Goal: Check status: Check status

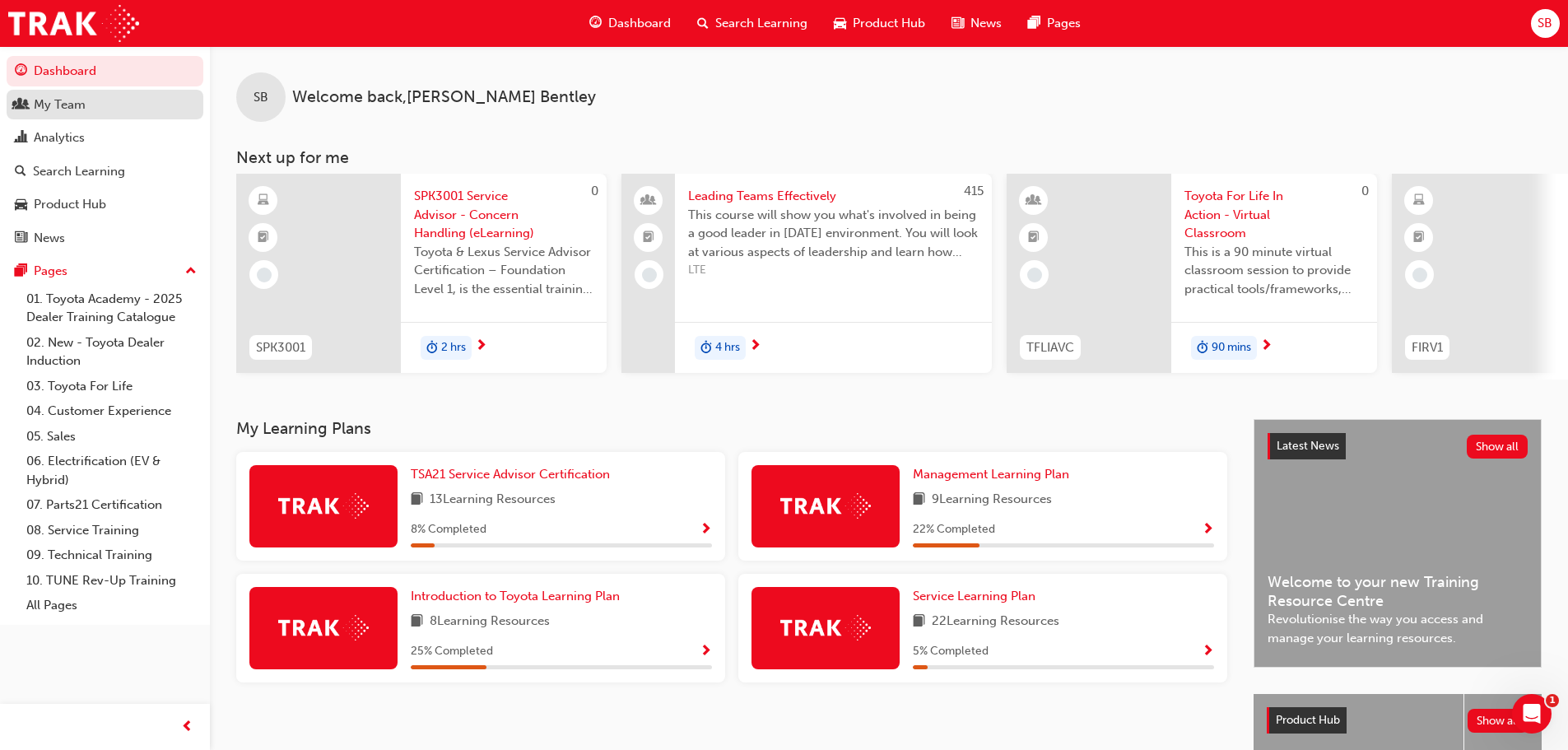
click at [78, 106] on div "My Team" at bounding box center [59, 104] width 52 height 19
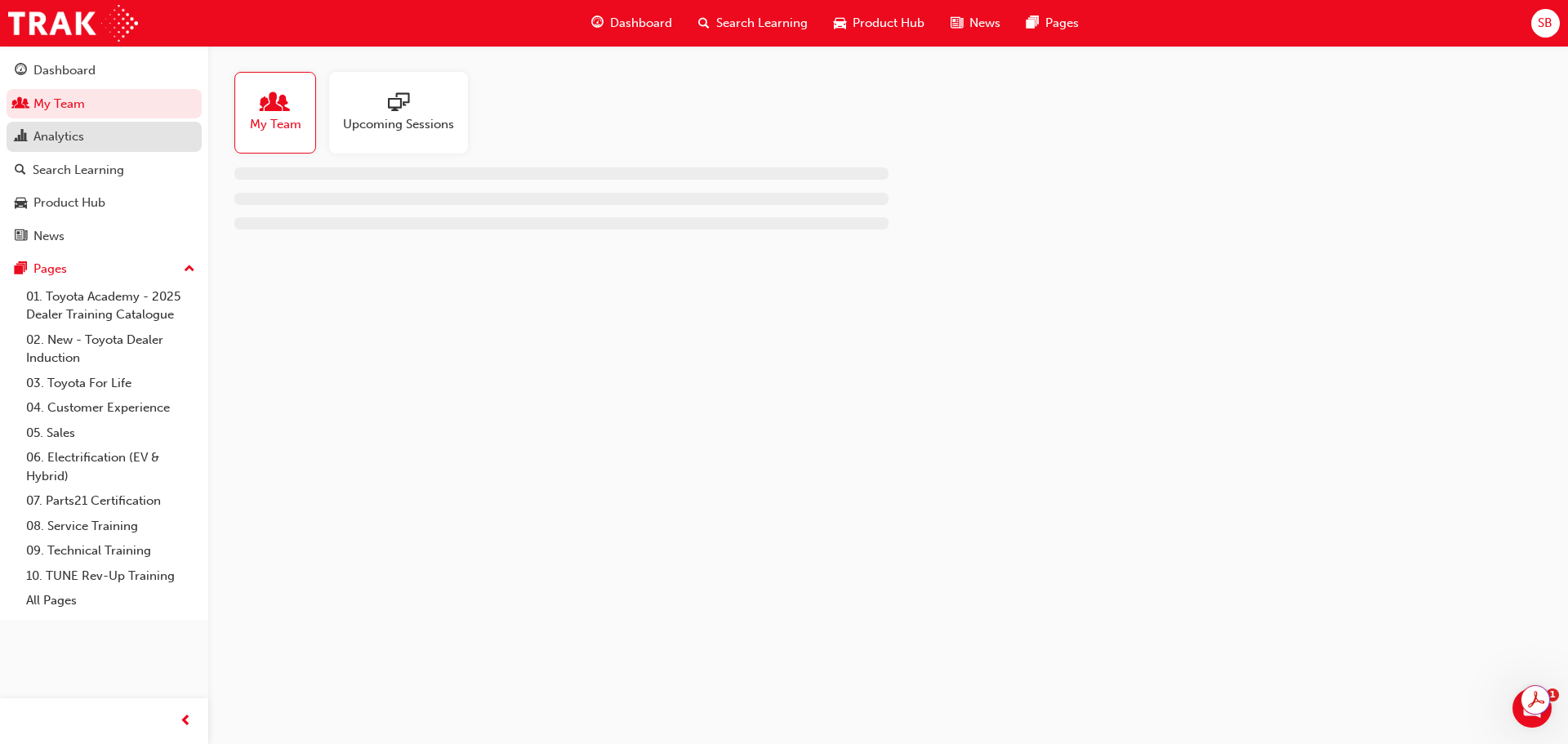
click at [89, 135] on div "Analytics" at bounding box center [103, 136] width 179 height 20
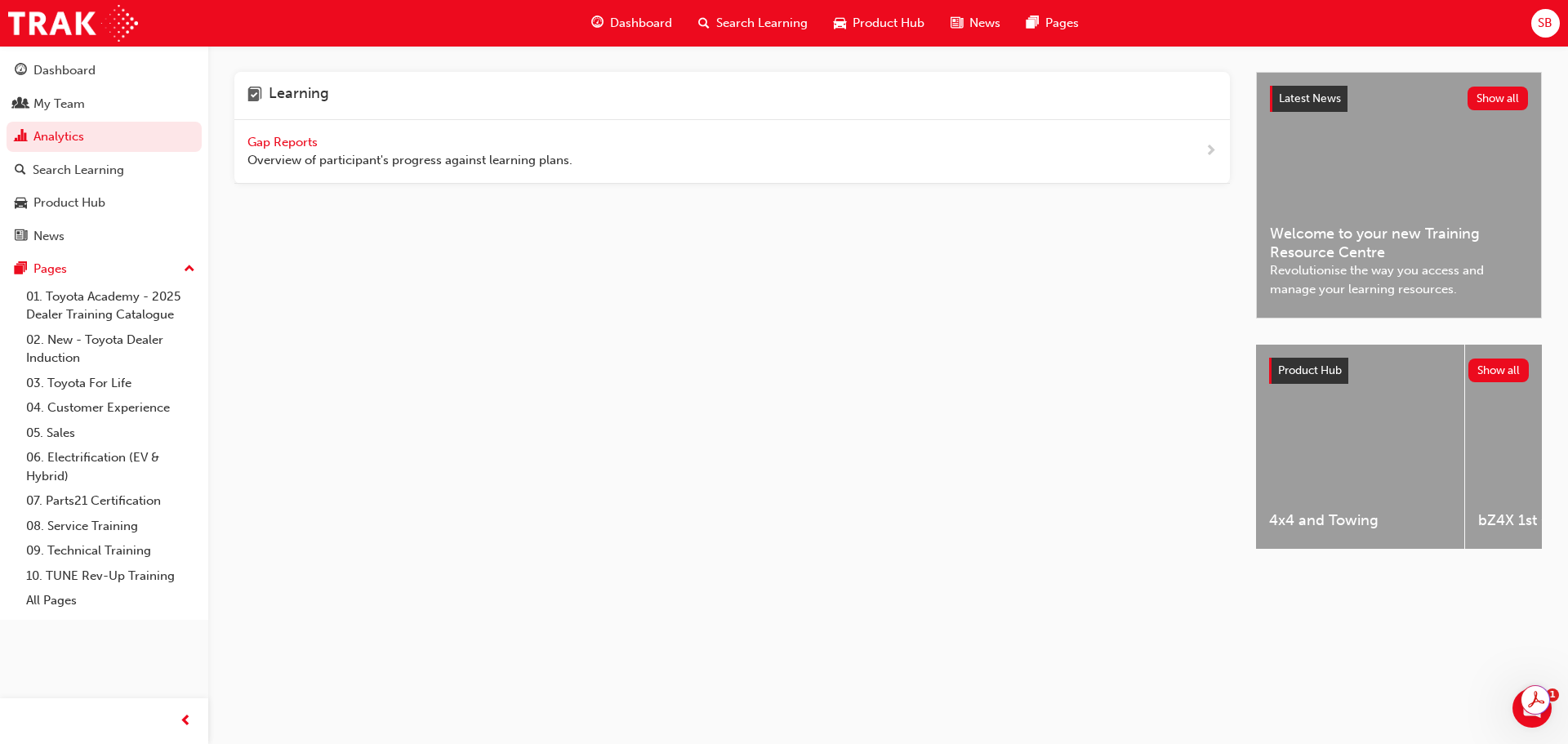
click at [260, 134] on span "Gap Reports" at bounding box center [284, 141] width 73 height 14
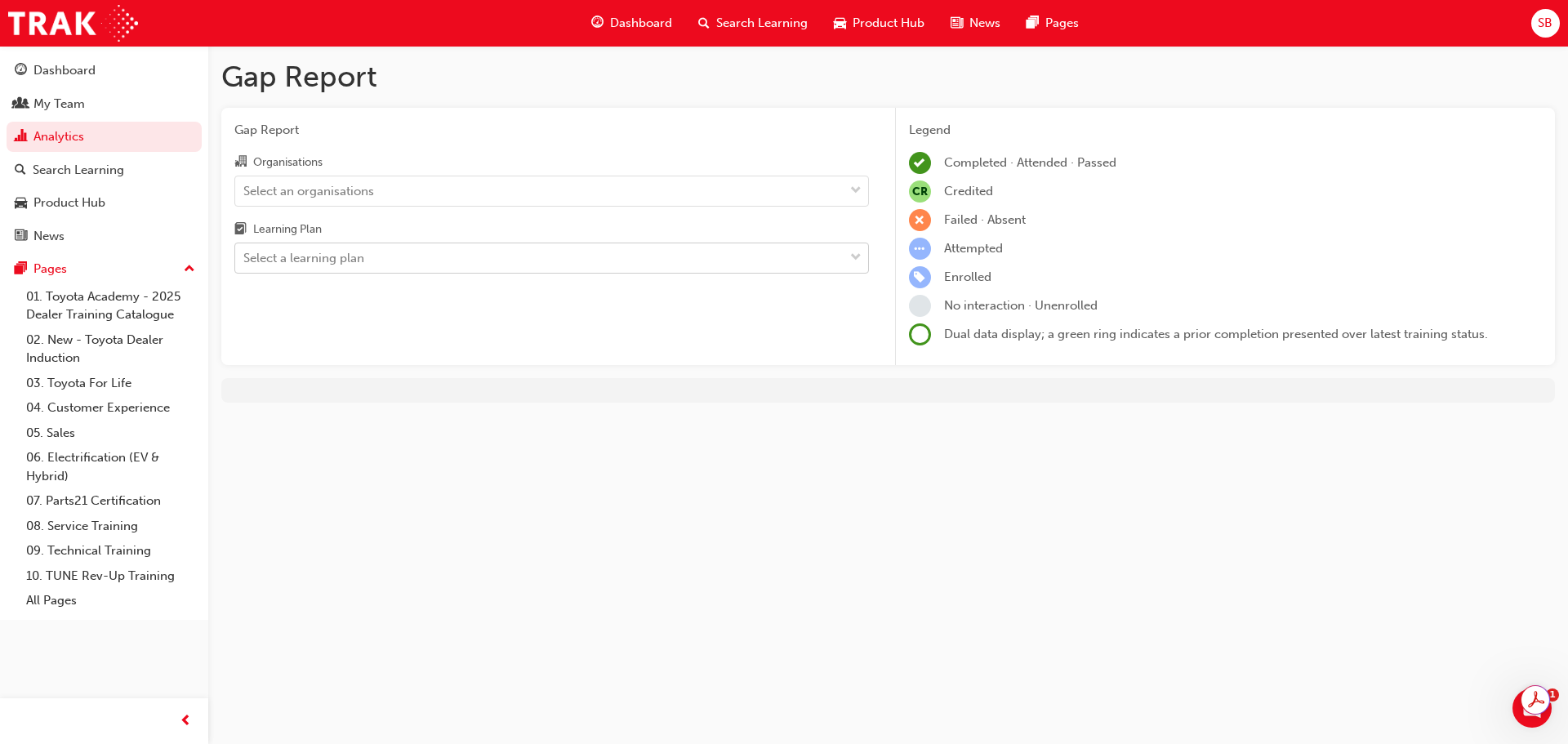
click at [401, 266] on div "Select a learning plan" at bounding box center [538, 259] width 608 height 29
click at [245, 265] on input "Learning Plan Select a learning plan" at bounding box center [245, 257] width 2 height 14
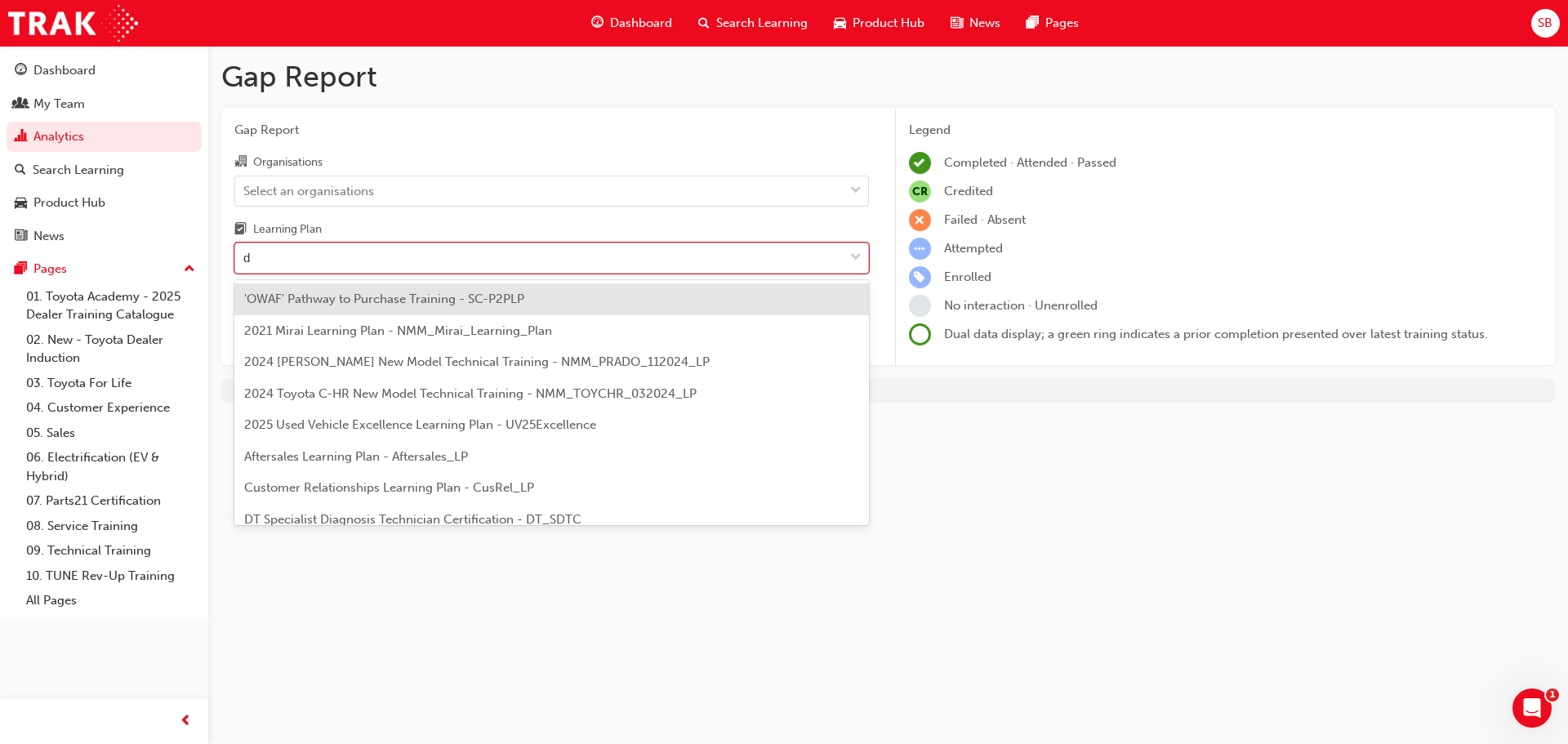
type input "dt"
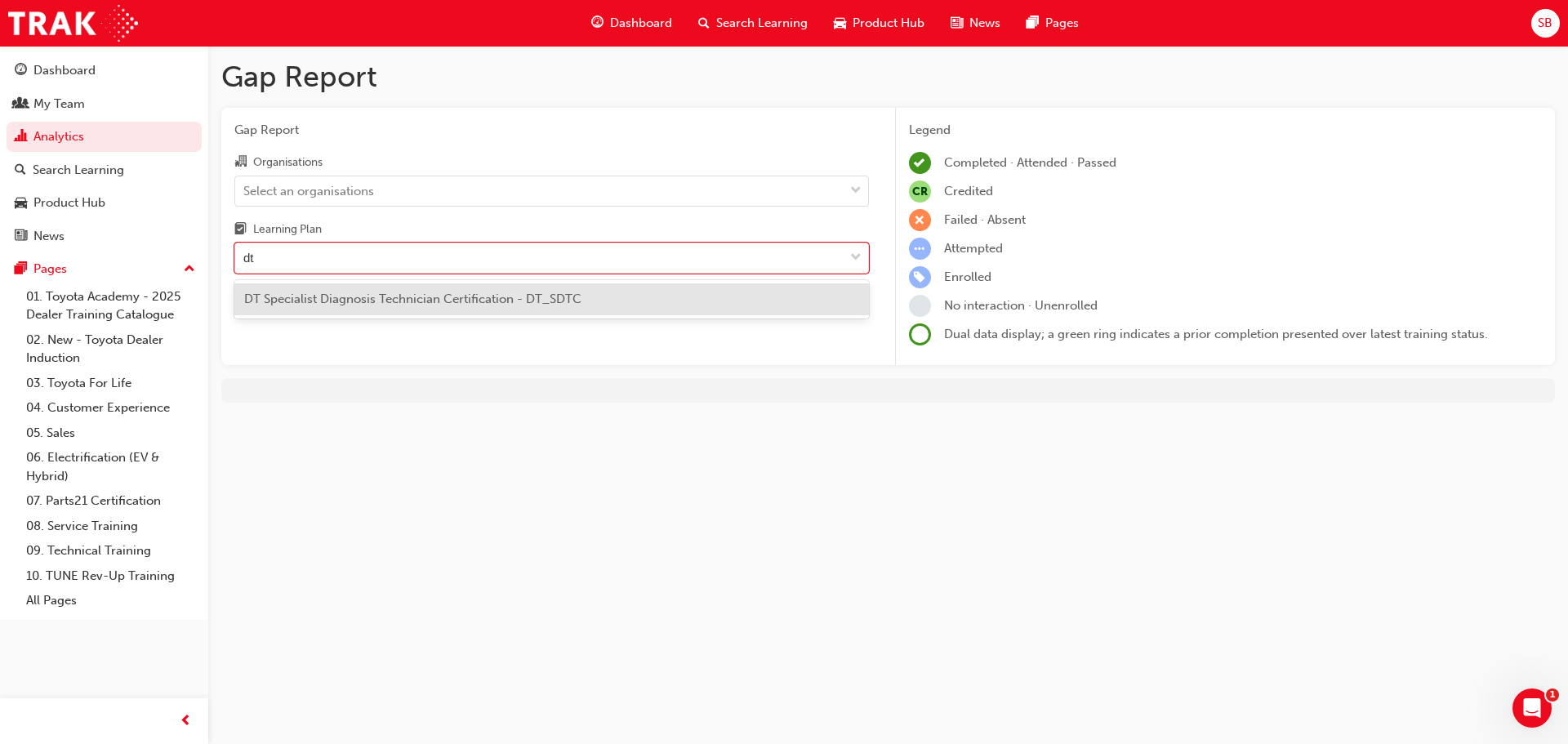
click at [402, 297] on span "DT Specialist Diagnosis Technician Certification - DT_SDTC" at bounding box center [413, 299] width 337 height 14
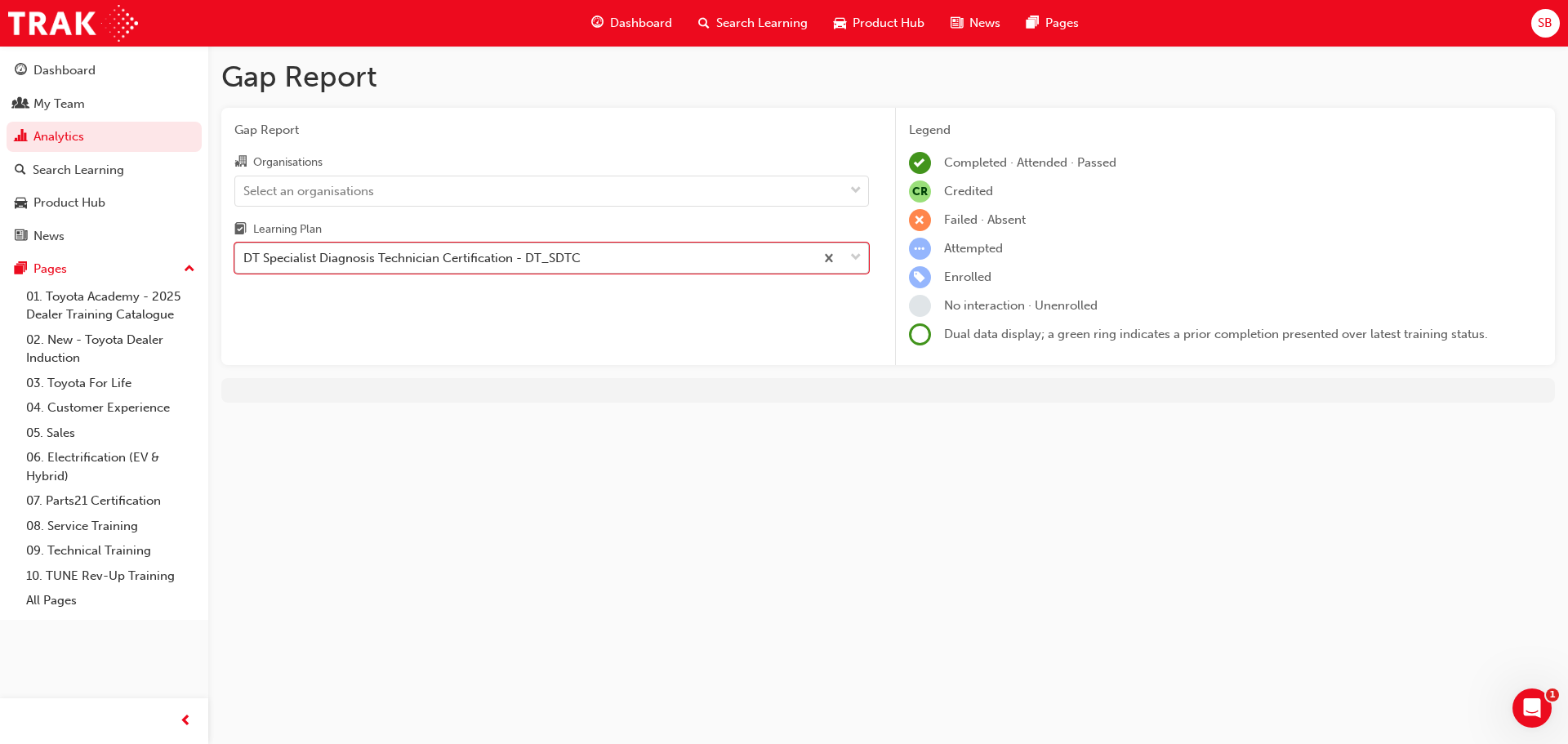
click at [497, 260] on div "DT Specialist Diagnosis Technician Certification - DT_SDTC" at bounding box center [412, 258] width 337 height 18
click at [245, 260] on input "Learning Plan option DT Specialist Diagnosis Technician Certification - DT_SDTC…" at bounding box center [245, 257] width 2 height 14
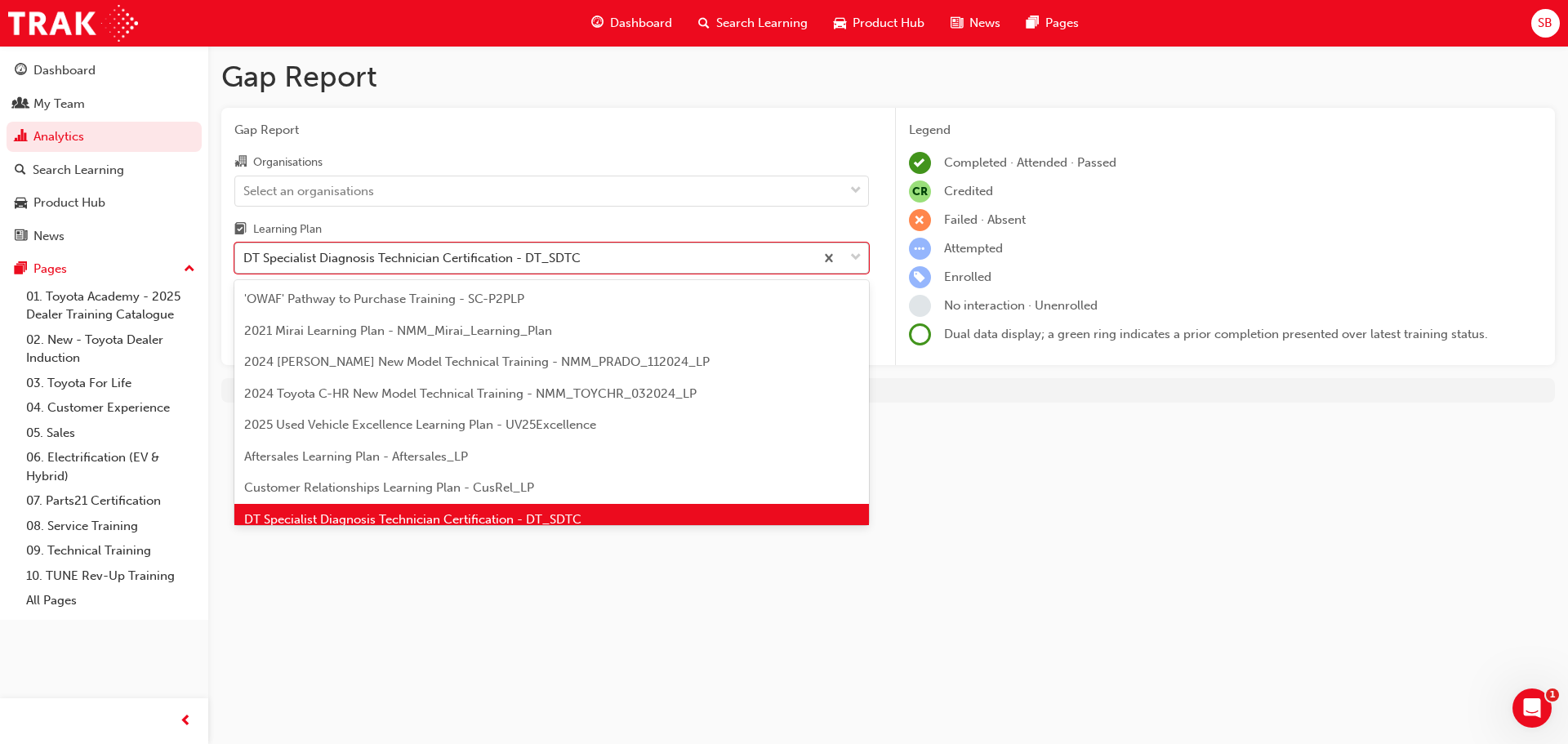
scroll to position [21, 0]
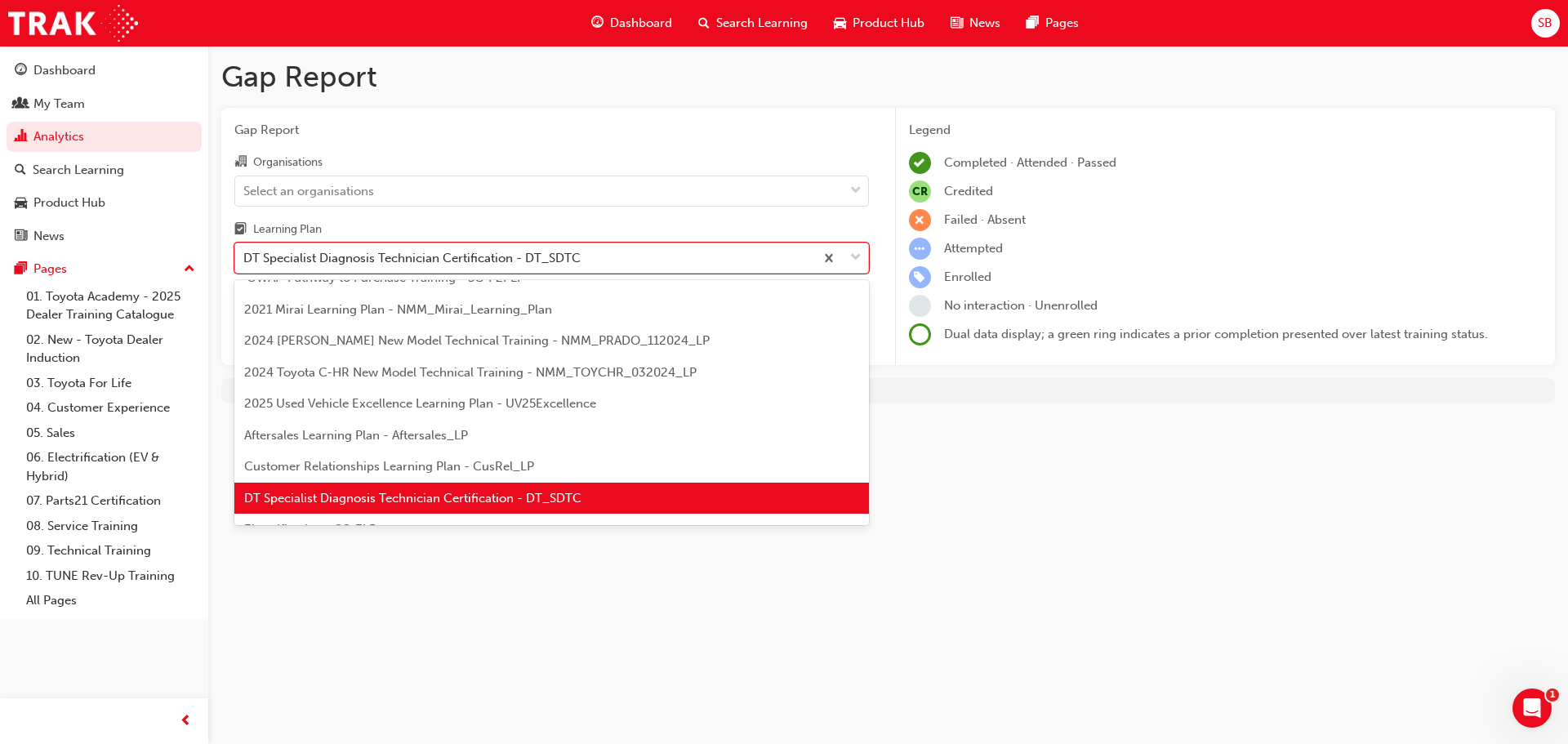
click at [497, 260] on div "DT Specialist Diagnosis Technician Certification - DT_SDTC" at bounding box center [412, 258] width 337 height 18
click at [245, 260] on input "Learning Plan option DT Specialist Diagnosis Technician Certification - DT_SDTC…" at bounding box center [245, 257] width 2 height 14
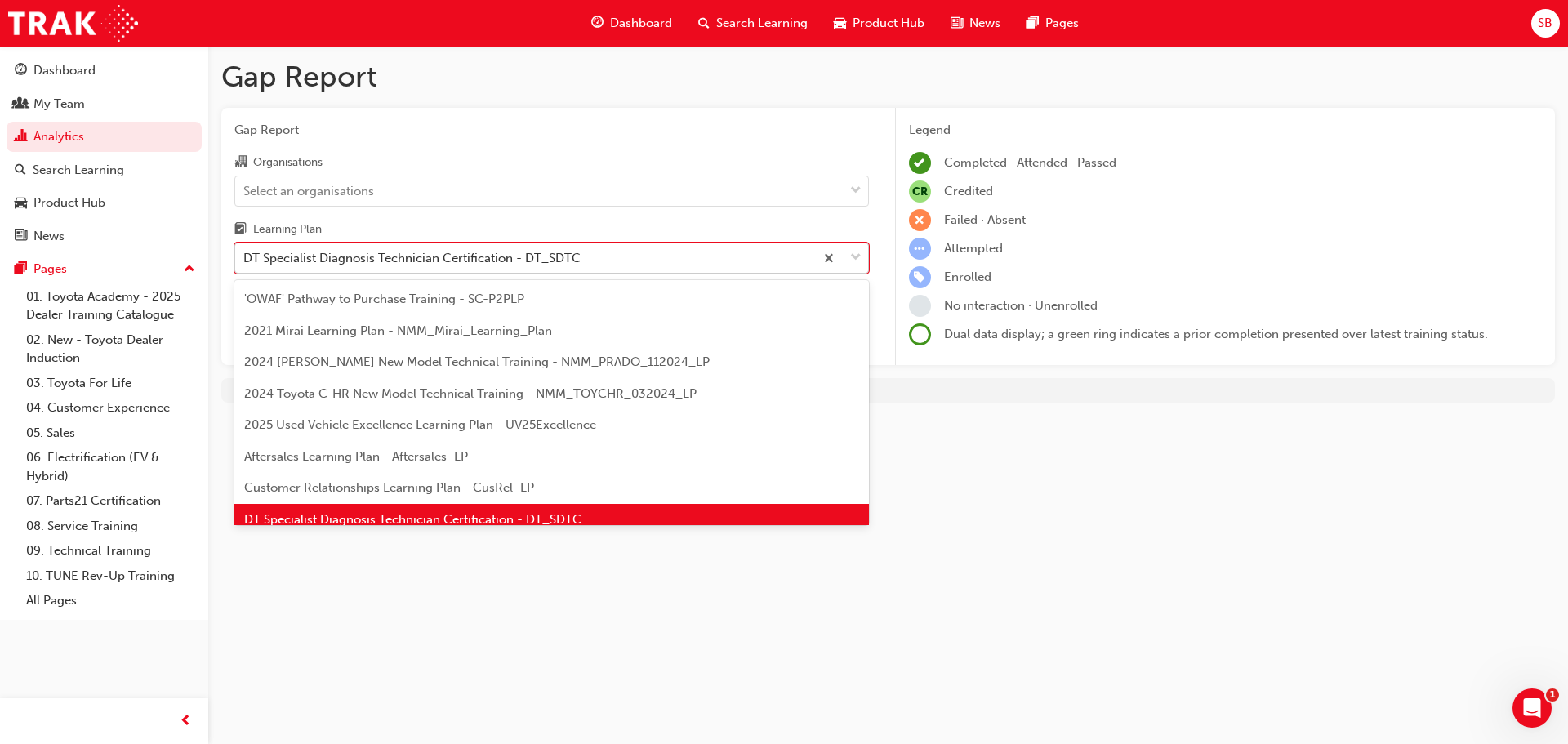
click at [497, 260] on div "DT Specialist Diagnosis Technician Certification - DT_SDTC" at bounding box center [412, 258] width 337 height 18
click at [245, 260] on input "Learning Plan option DT Specialist Diagnosis Technician Certification - DT_SDTC…" at bounding box center [245, 257] width 2 height 14
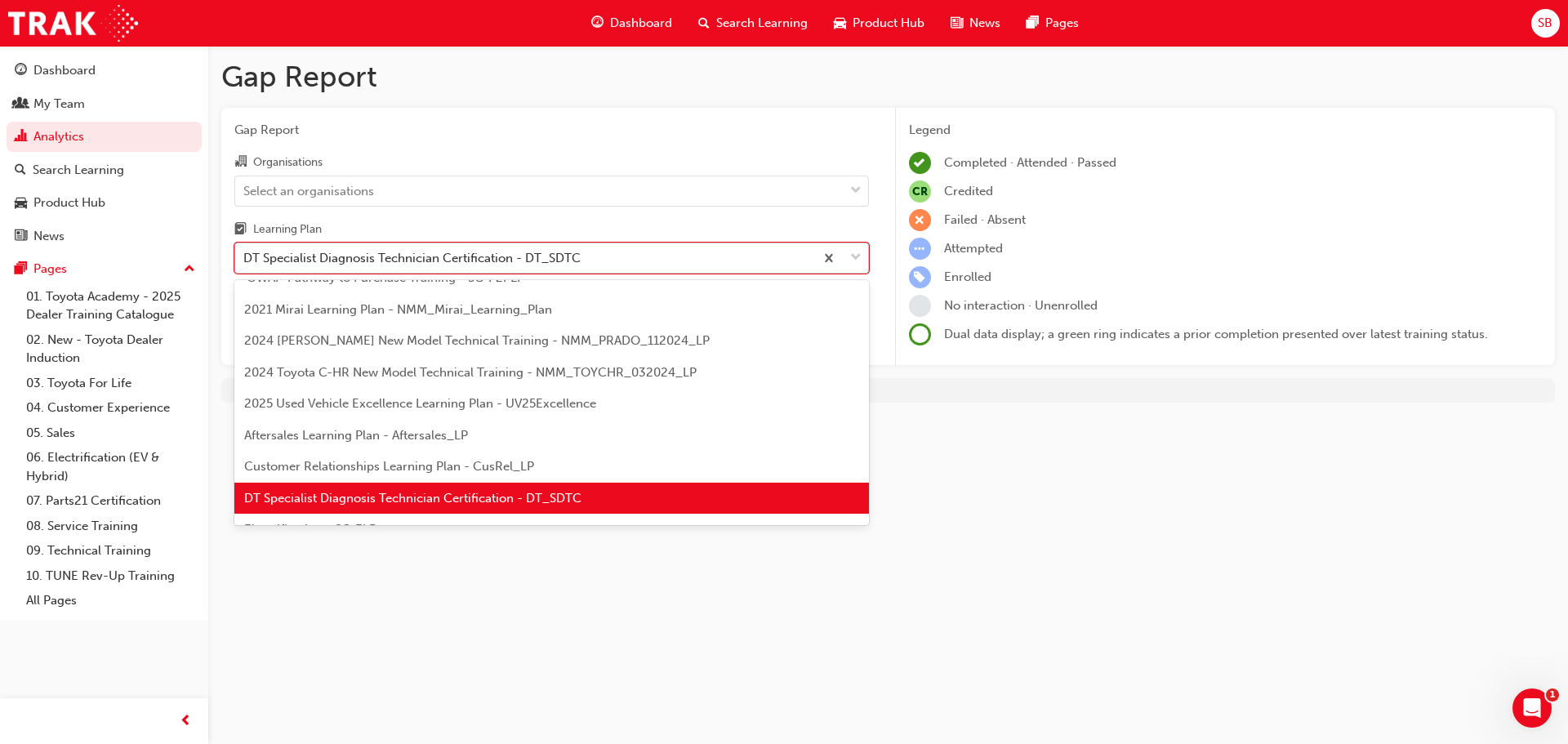
click at [497, 260] on div "DT Specialist Diagnosis Technician Certification - DT_SDTC" at bounding box center [412, 258] width 337 height 18
click at [245, 260] on input "Learning Plan option DT Specialist Diagnosis Technician Certification - DT_SDTC…" at bounding box center [245, 257] width 2 height 14
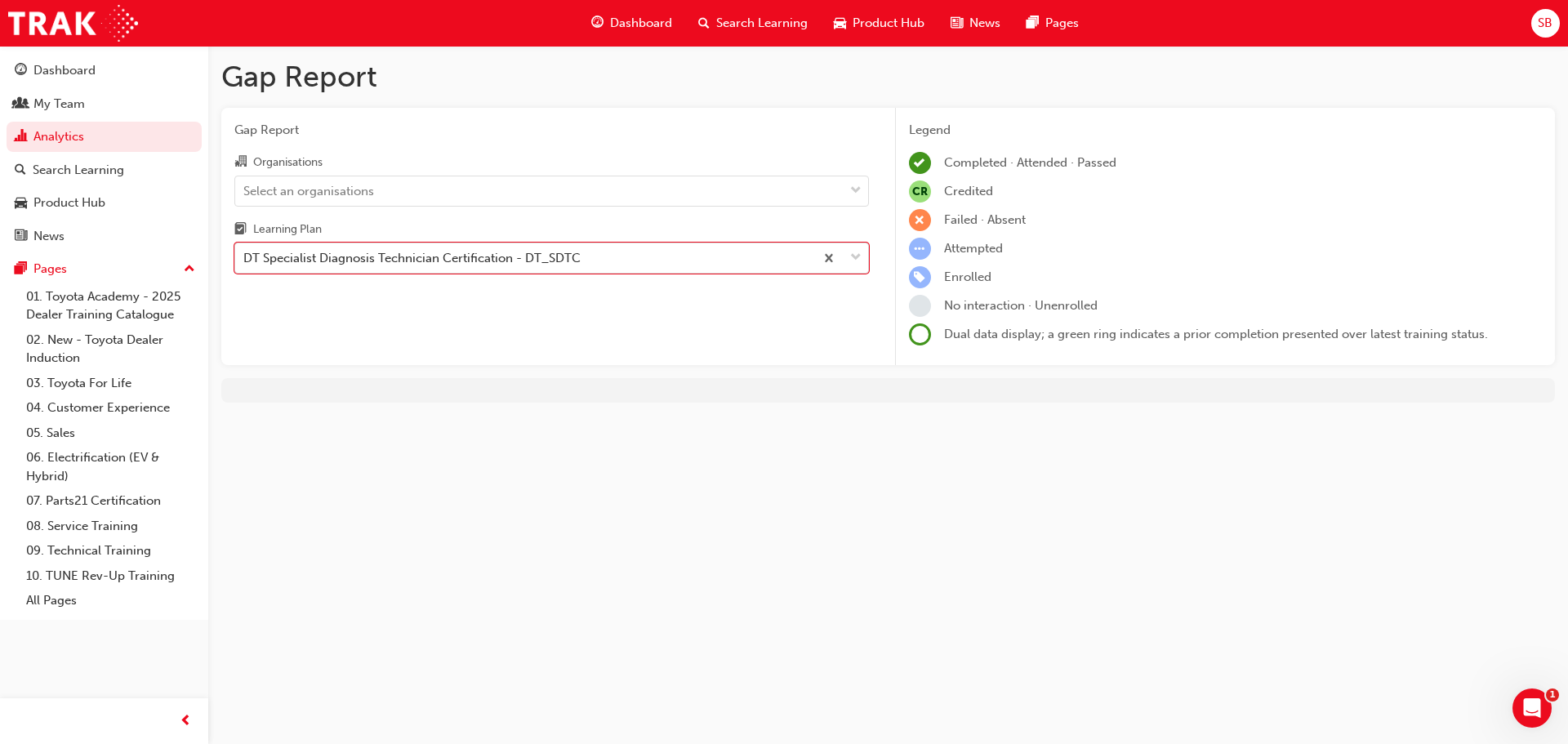
click at [728, 376] on div "Gap Report Gap Report Organisations Select an organisations Learning Plan optio…" at bounding box center [887, 237] width 1360 height 383
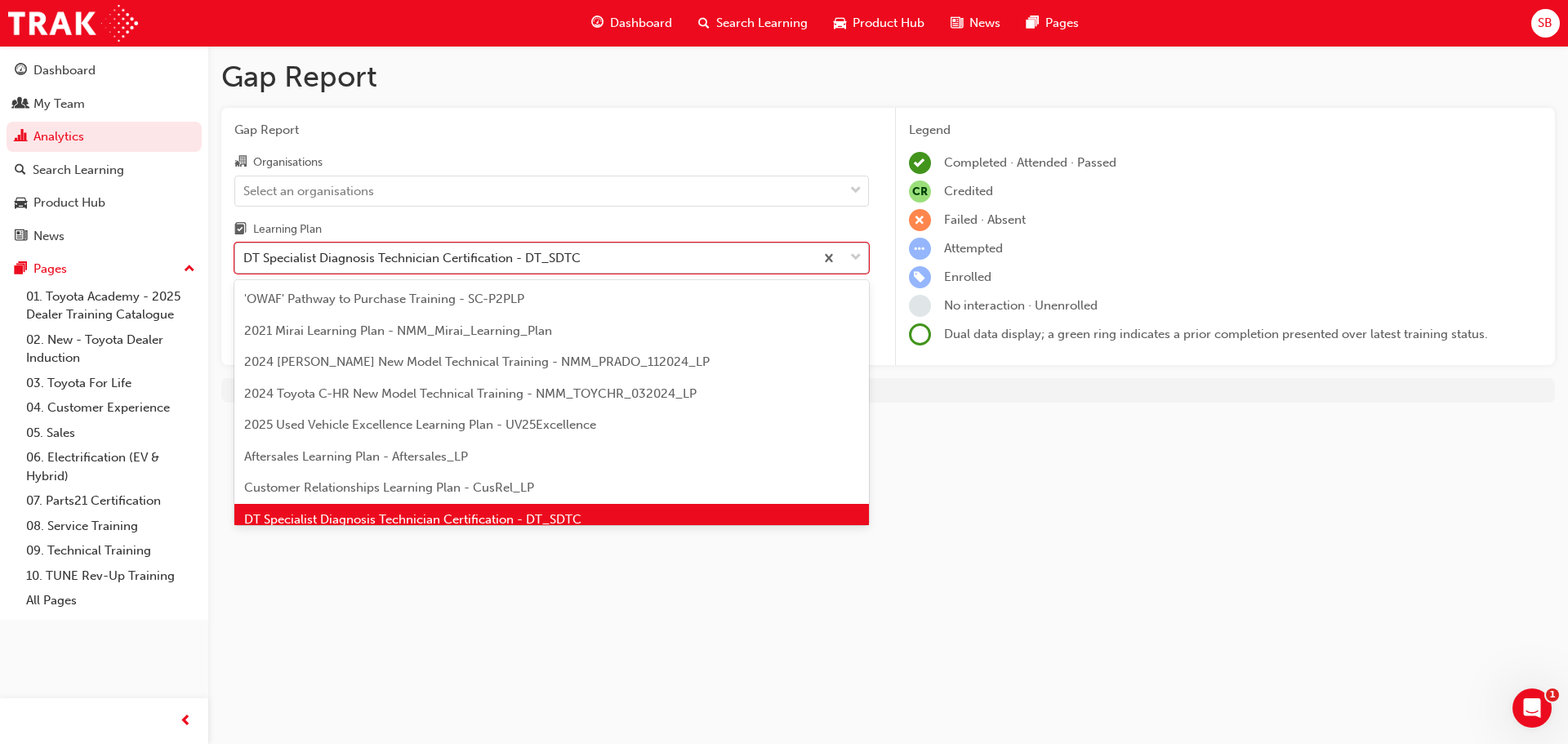
click at [579, 266] on div "DT Specialist Diagnosis Technician Certification - DT_SDTC" at bounding box center [412, 258] width 337 height 18
click at [245, 265] on input "Learning Plan option DT Specialist Diagnosis Technician Certification - DT_SDTC…" at bounding box center [245, 257] width 2 height 14
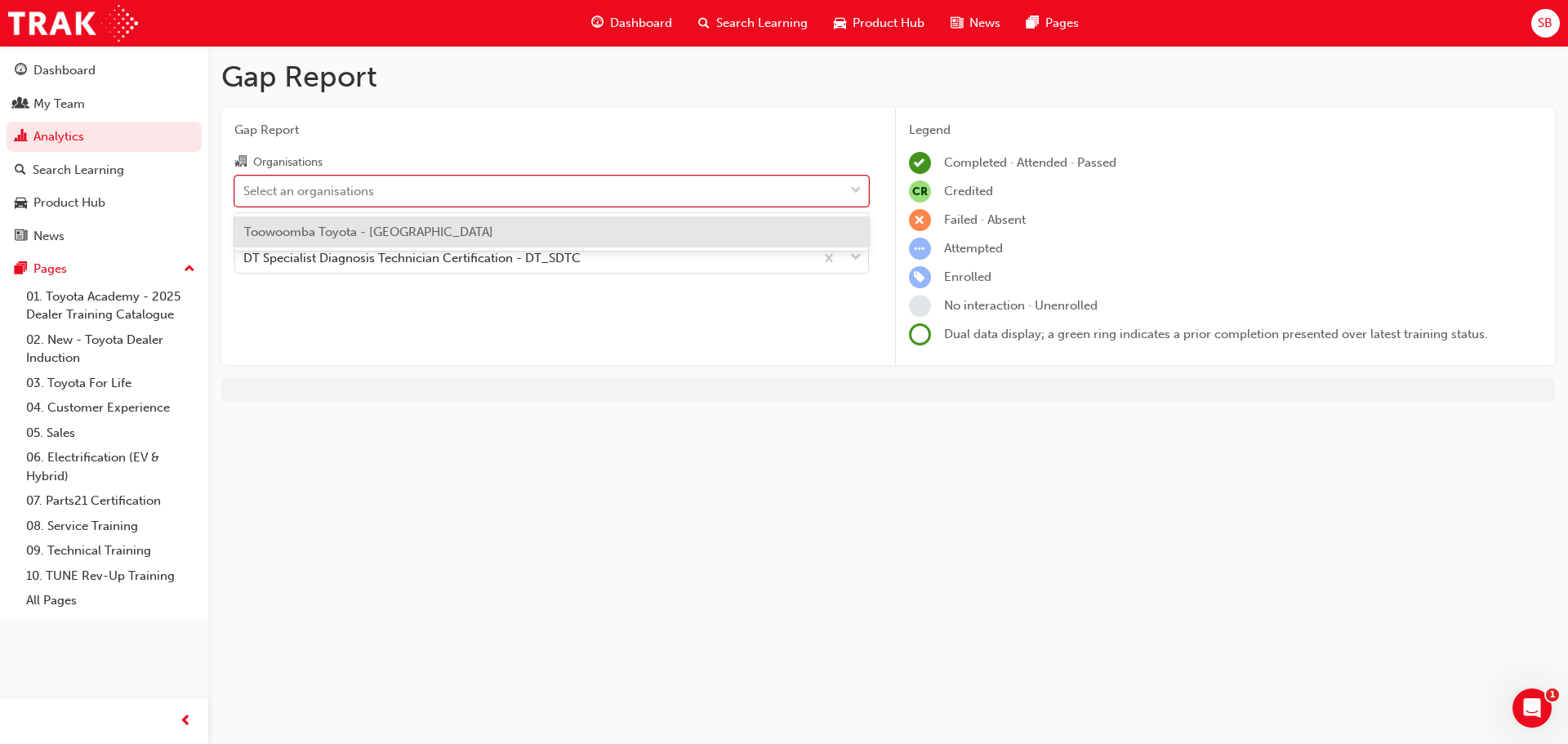
click at [703, 185] on div "Select an organisations" at bounding box center [538, 190] width 608 height 29
click at [245, 185] on input "Organisations option Toowoomba Toyota - TOOWOOMBA focused, 1 of 1. 1 result ava…" at bounding box center [245, 189] width 2 height 14
click at [488, 216] on div "Toowoomba Toyota - [GEOGRAPHIC_DATA]" at bounding box center [551, 232] width 634 height 39
click at [486, 219] on div "Toowoomba Toyota - [GEOGRAPHIC_DATA]" at bounding box center [551, 232] width 634 height 32
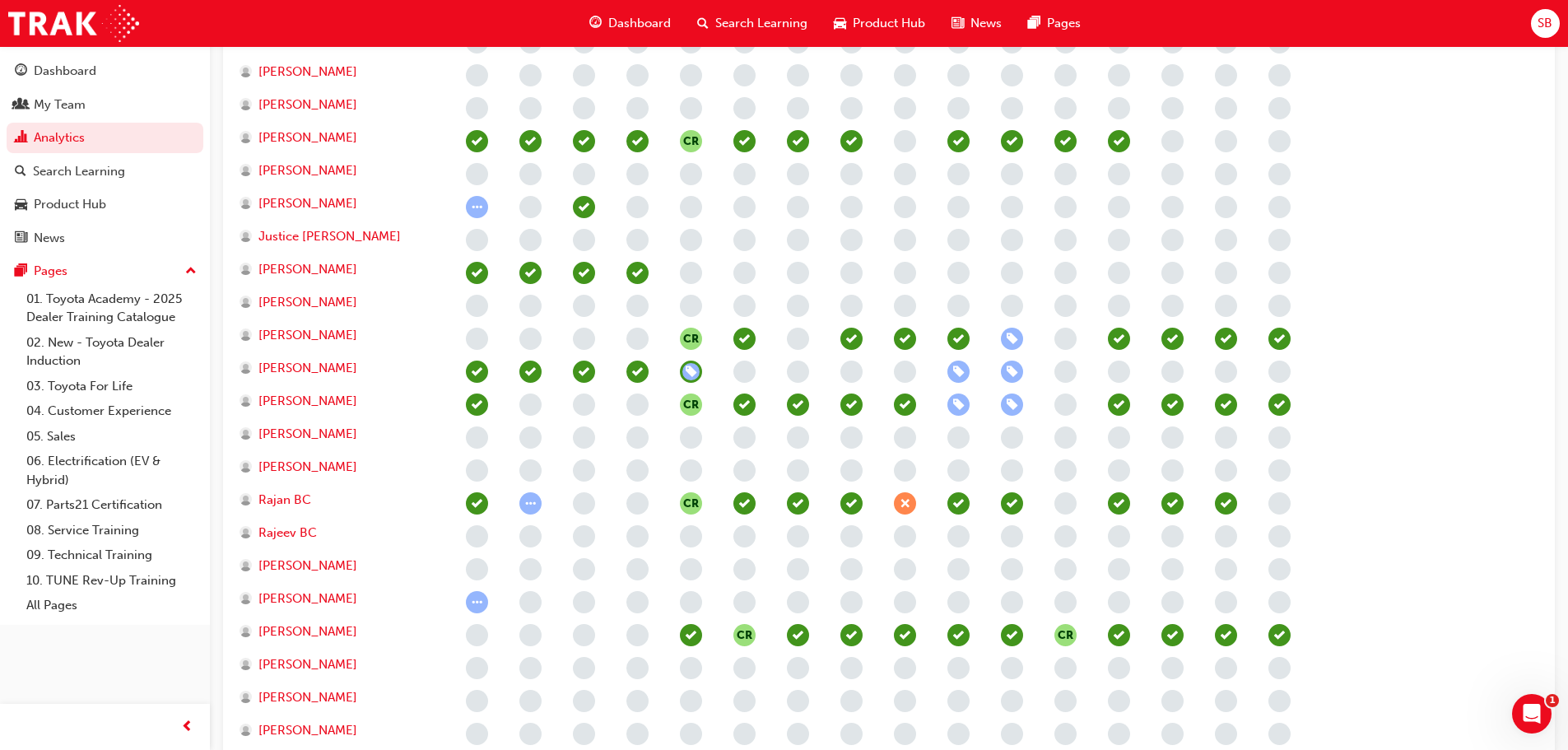
scroll to position [905, 0]
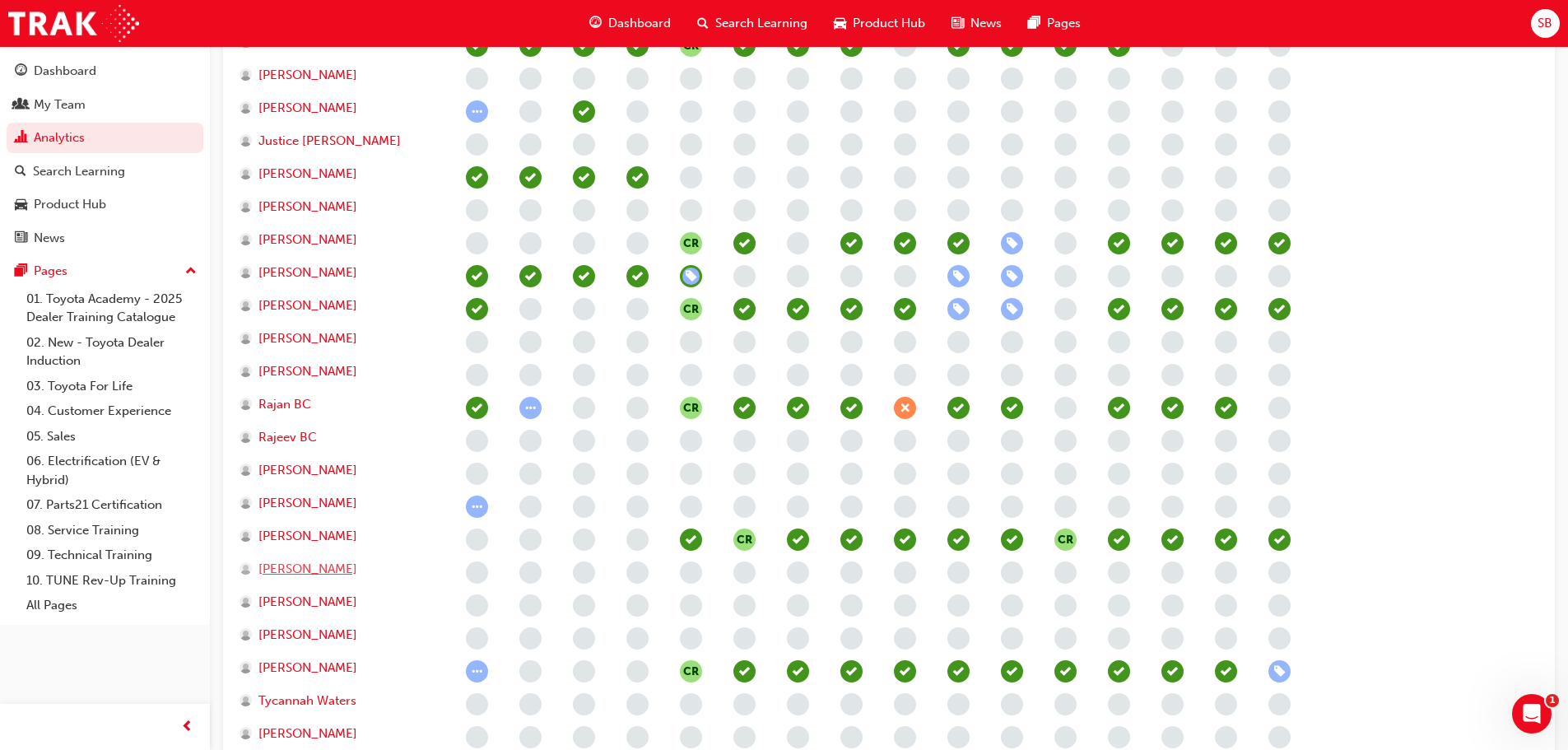
click at [358, 565] on span "Subhagya Rajapaksha" at bounding box center [307, 568] width 98 height 19
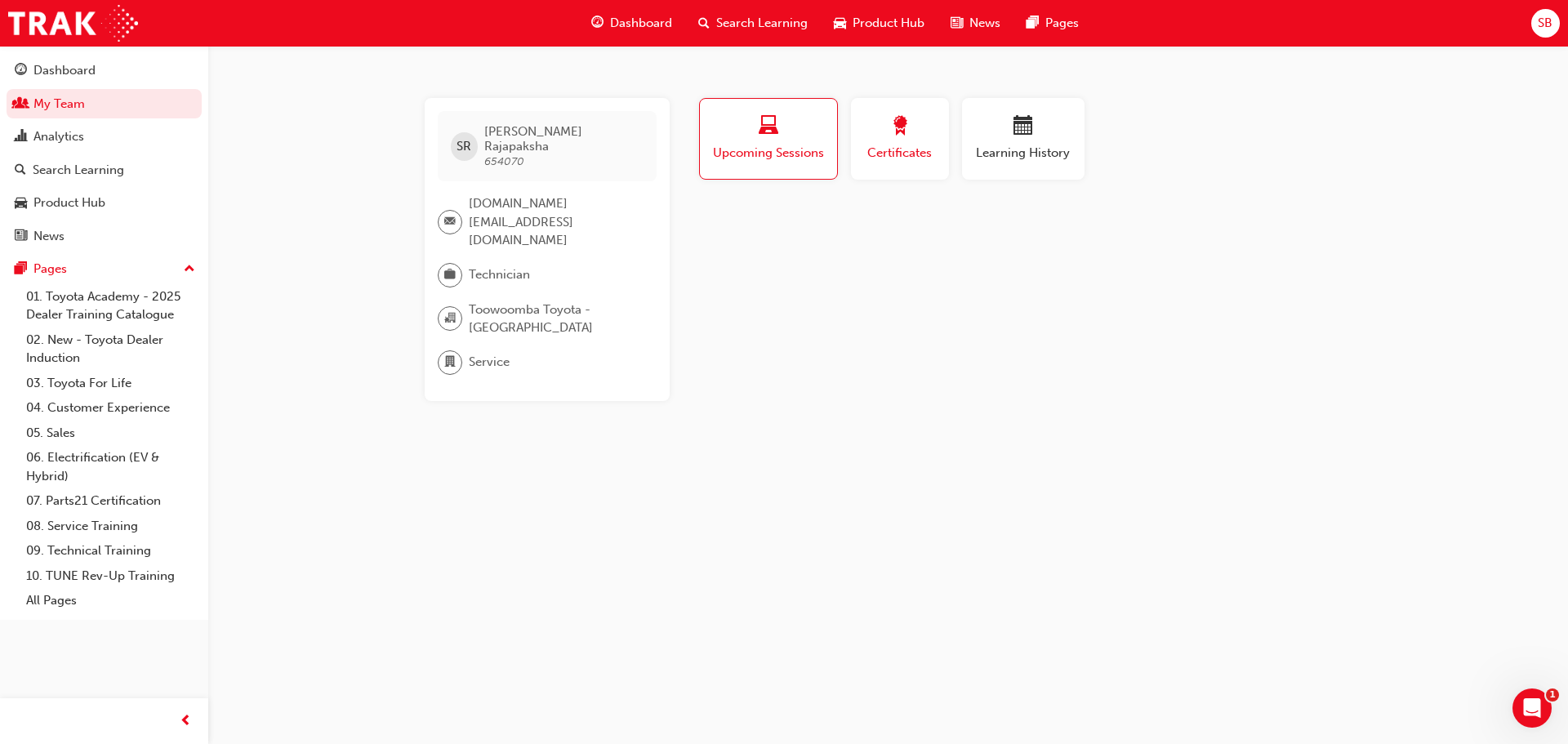
click at [869, 171] on button "Certificates" at bounding box center [899, 138] width 98 height 81
